Goal: Check status: Check status

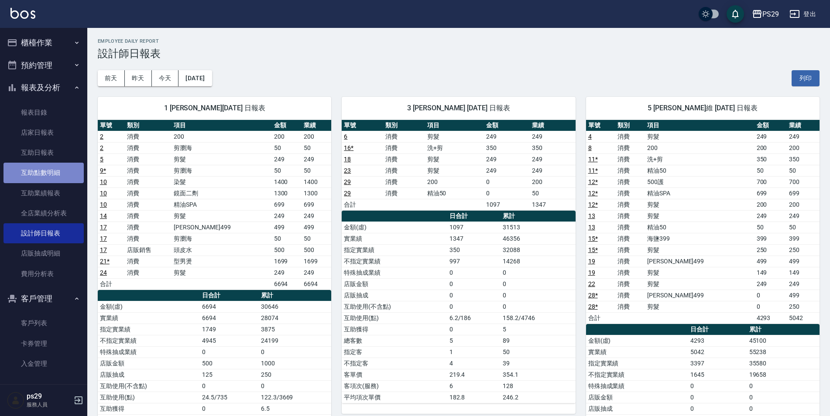
click at [47, 167] on link "互助點數明細" at bounding box center [43, 173] width 80 height 20
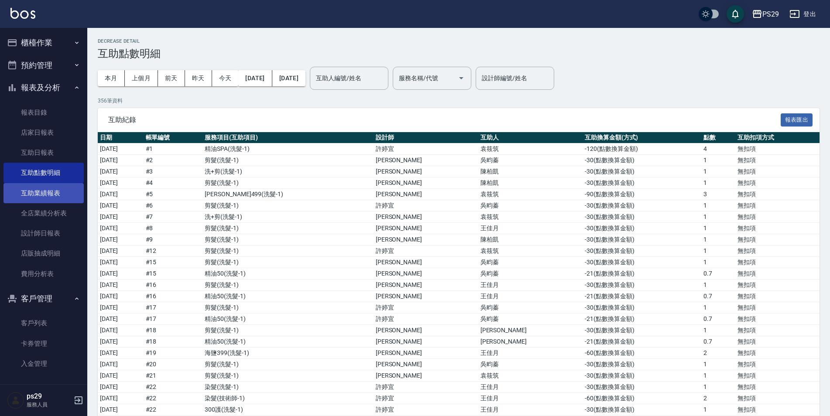
click at [48, 196] on link "互助業績報表" at bounding box center [43, 193] width 80 height 20
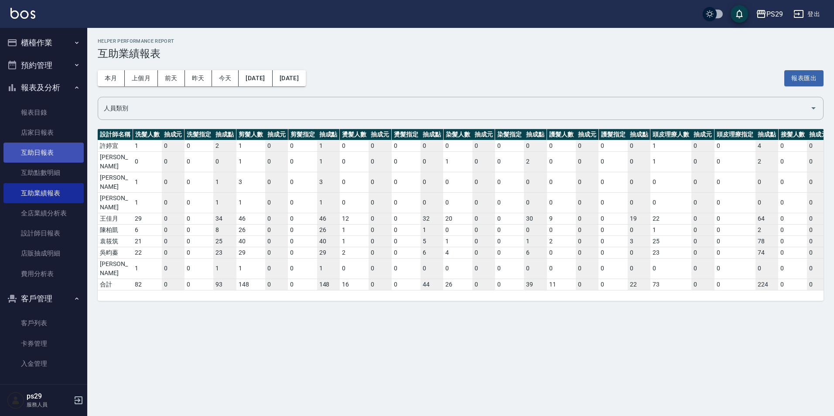
click at [46, 155] on link "互助日報表" at bounding box center [43, 153] width 80 height 20
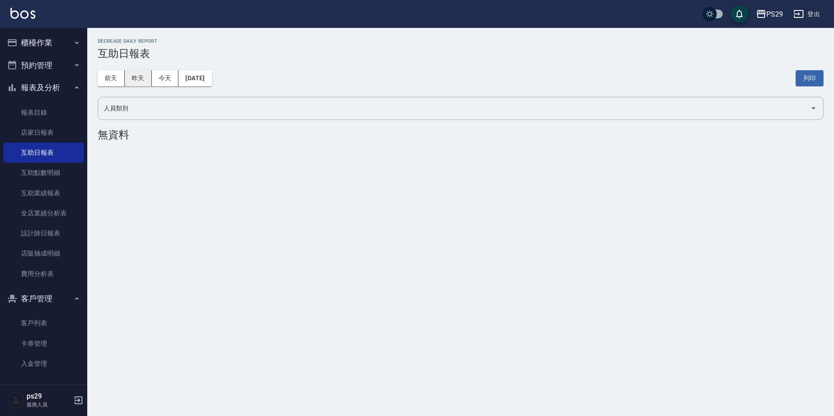
click at [137, 84] on button "昨天" at bounding box center [138, 78] width 27 height 16
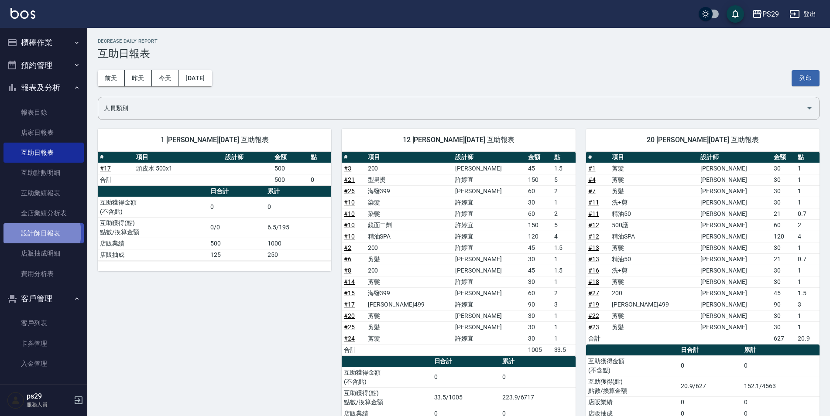
click at [34, 233] on link "設計師日報表" at bounding box center [43, 233] width 80 height 20
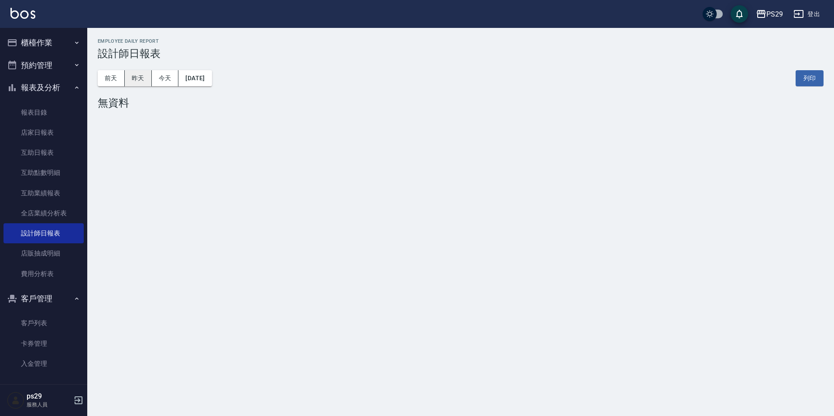
click at [146, 82] on button "昨天" at bounding box center [138, 78] width 27 height 16
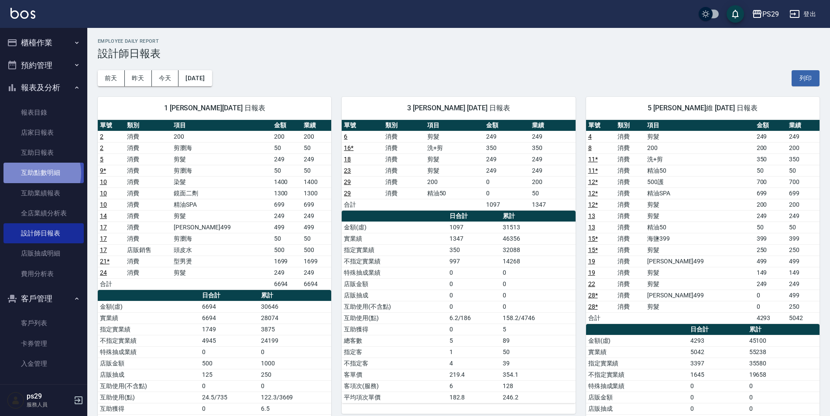
click at [36, 173] on link "互助點數明細" at bounding box center [43, 173] width 80 height 20
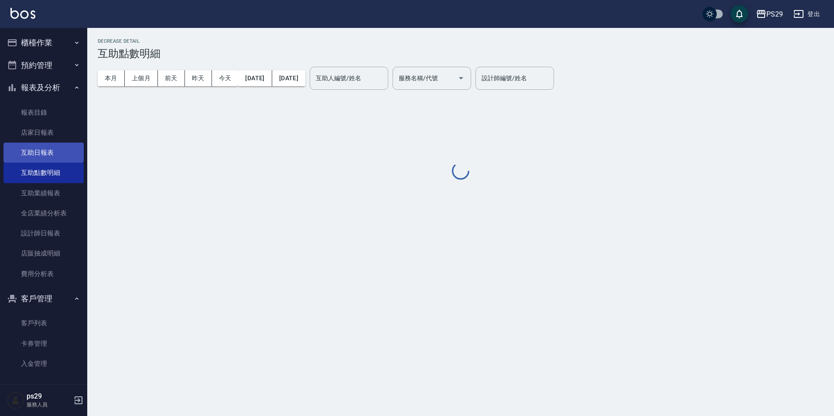
click at [63, 154] on link "互助日報表" at bounding box center [43, 153] width 80 height 20
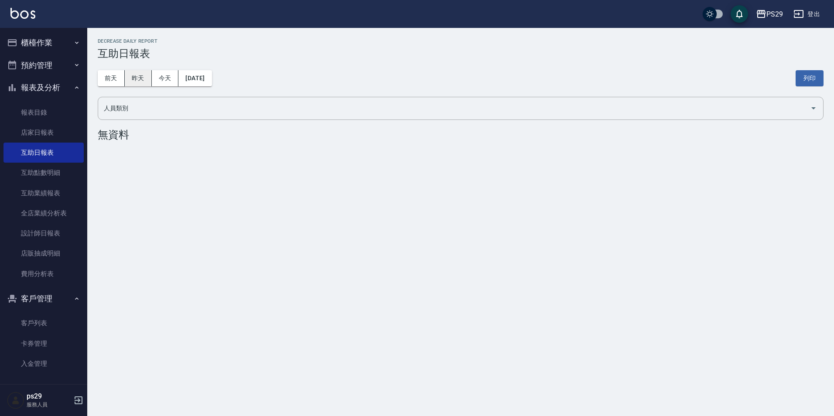
click at [141, 76] on button "昨天" at bounding box center [138, 78] width 27 height 16
